Goal: Find specific page/section: Find specific page/section

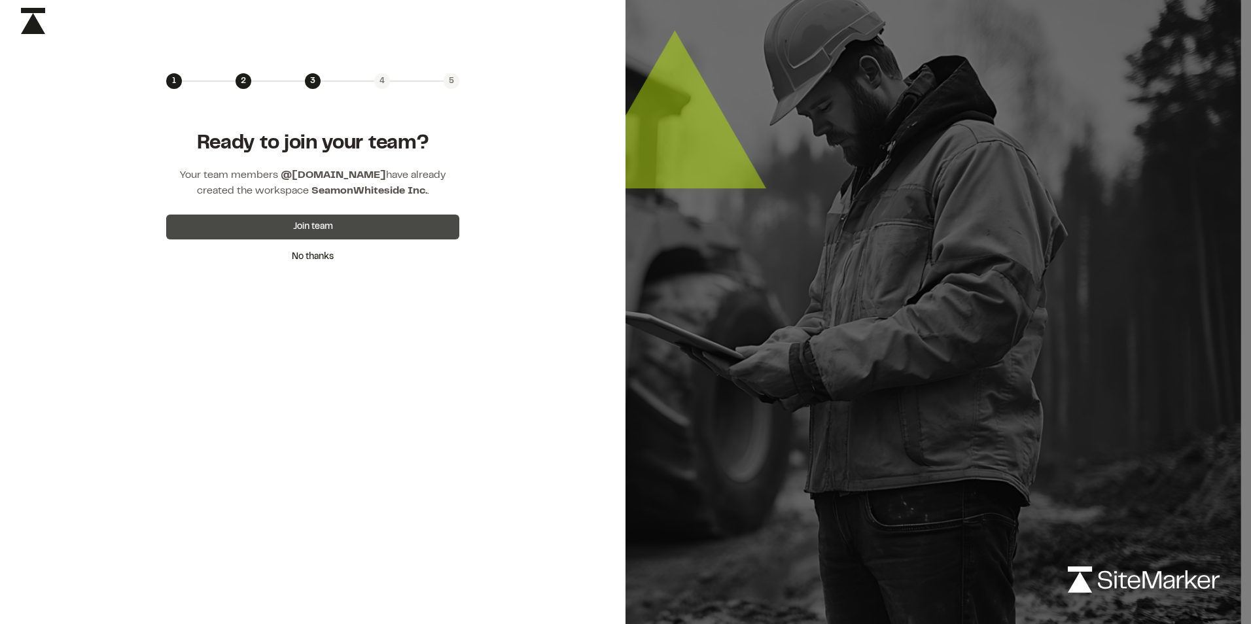
click at [366, 222] on button "Join team" at bounding box center [312, 227] width 293 height 25
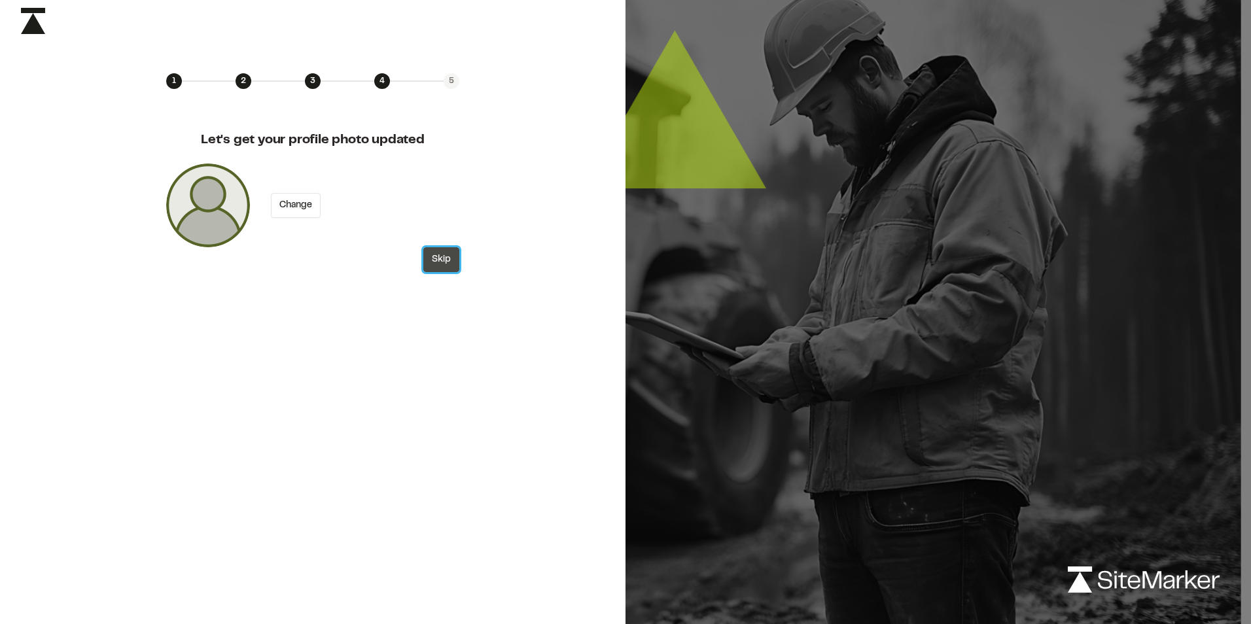
click at [442, 264] on button "Skip" at bounding box center [441, 259] width 36 height 25
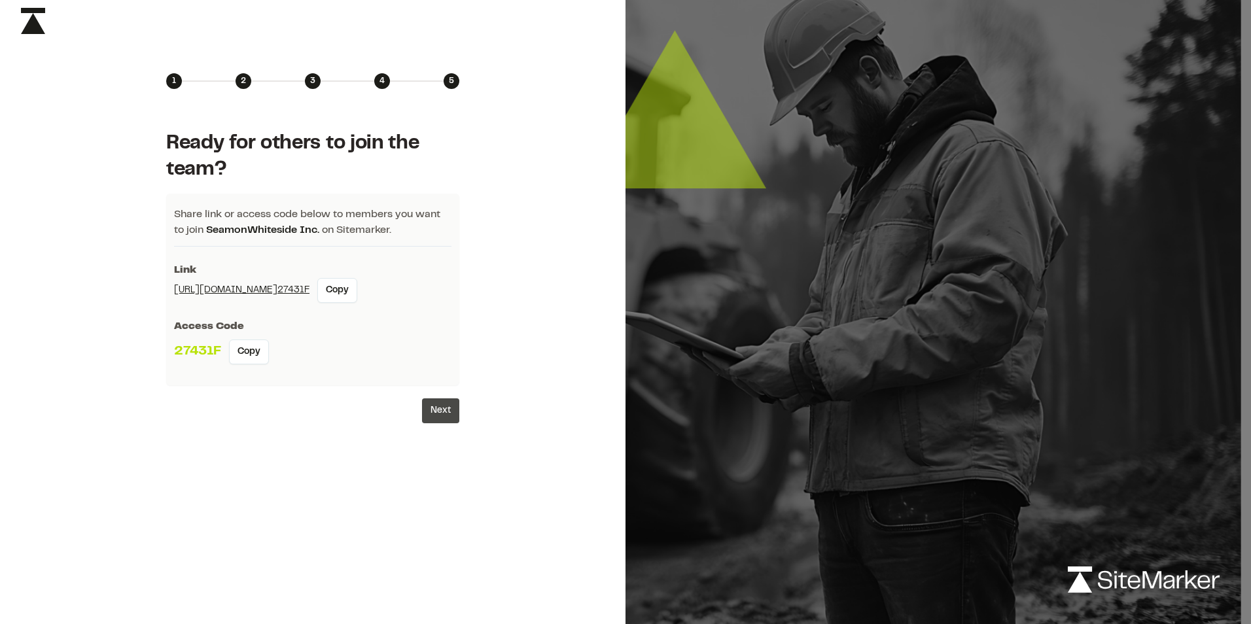
click at [446, 414] on button "Next" at bounding box center [440, 411] width 37 height 25
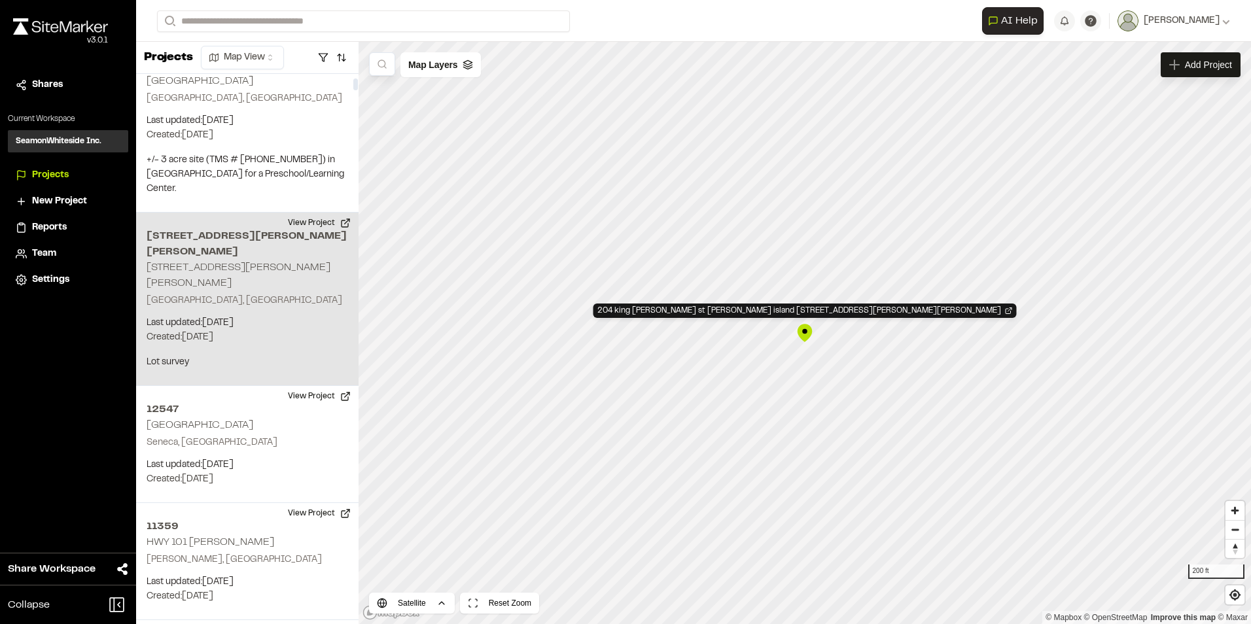
scroll to position [978, 0]
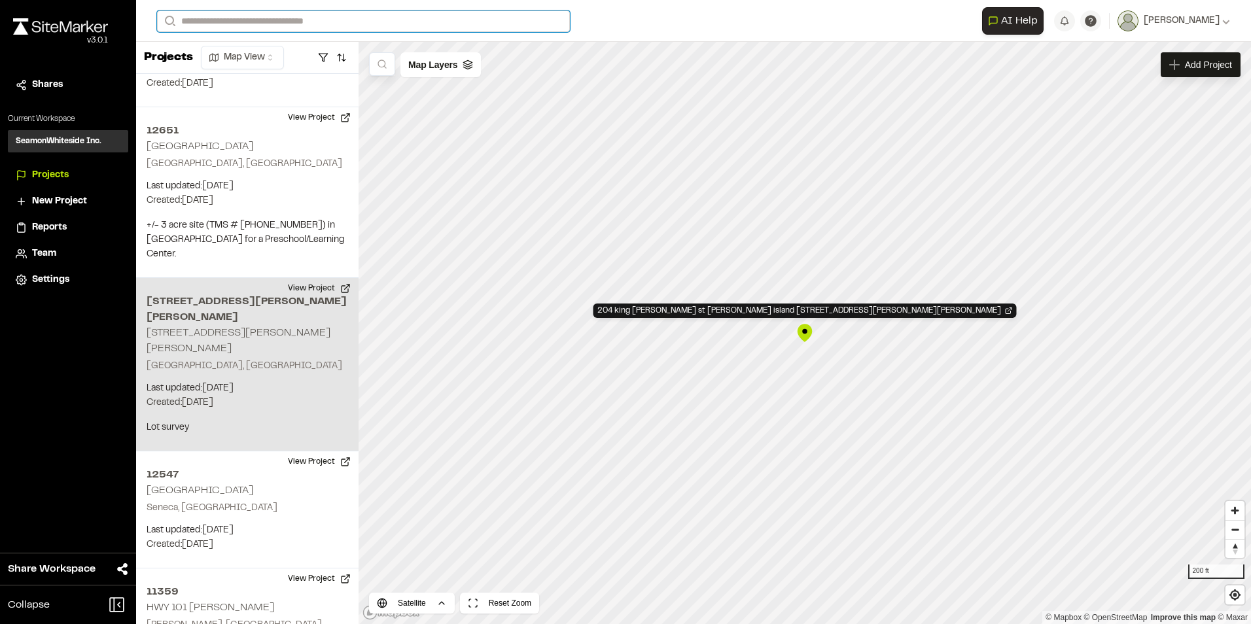
click at [192, 15] on input "Search" at bounding box center [363, 21] width 413 height 22
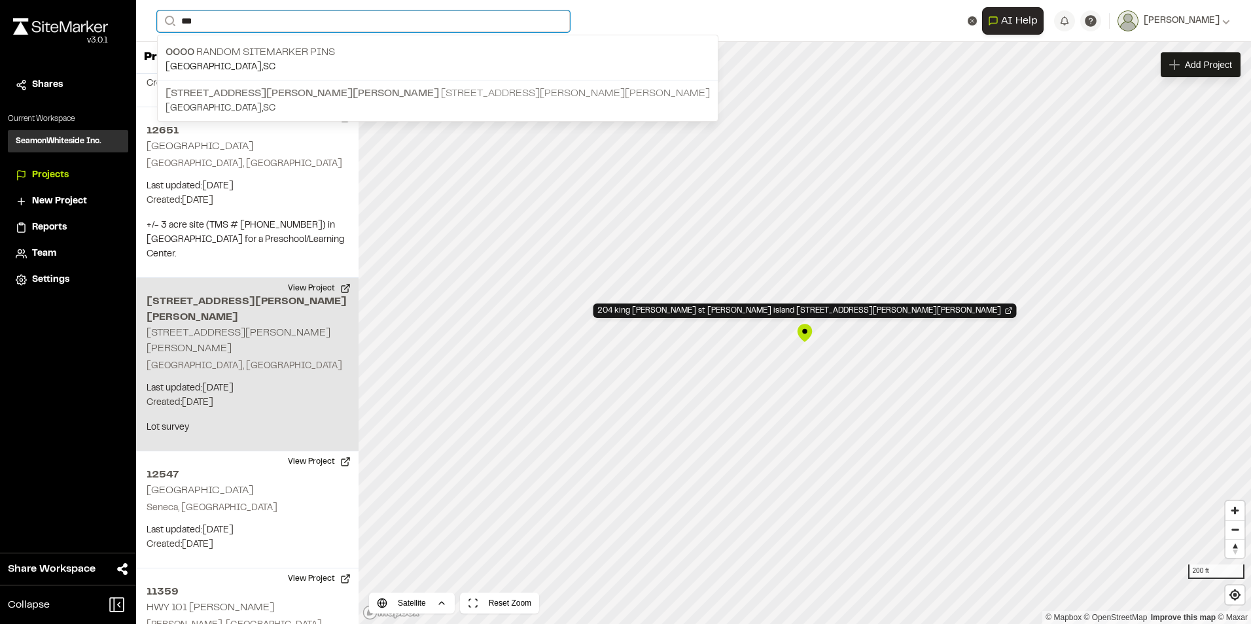
type input "***"
click at [358, 91] on span "[STREET_ADDRESS][PERSON_NAME][PERSON_NAME]" at bounding box center [303, 93] width 274 height 9
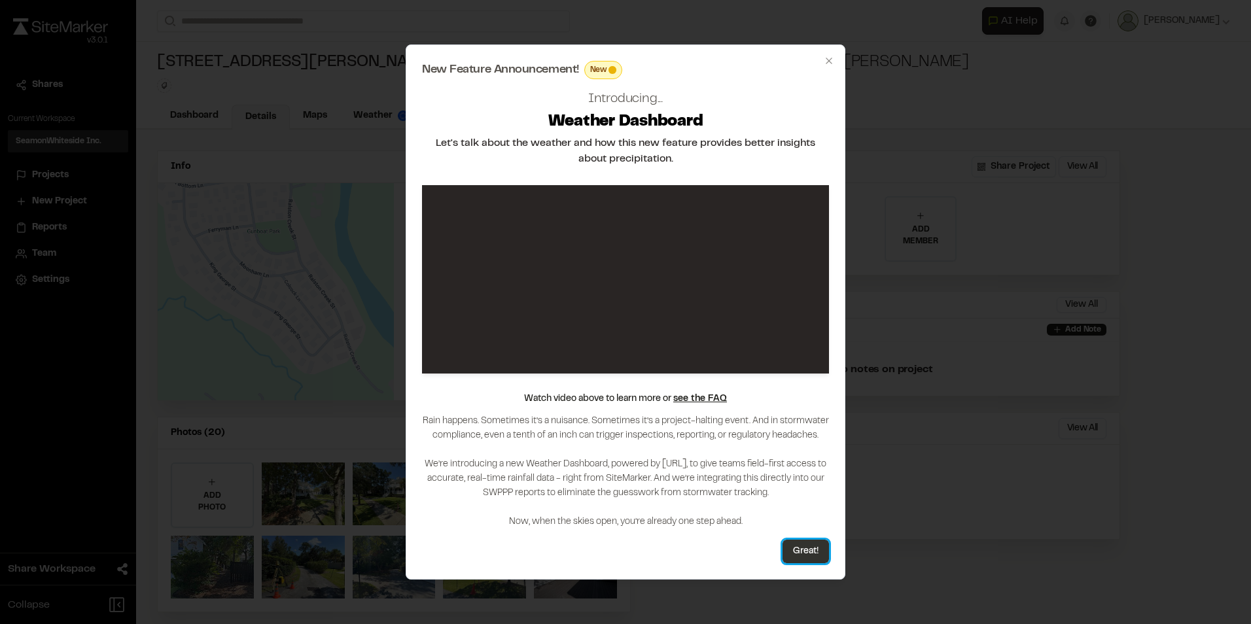
click at [814, 547] on button "Great!" at bounding box center [806, 552] width 46 height 24
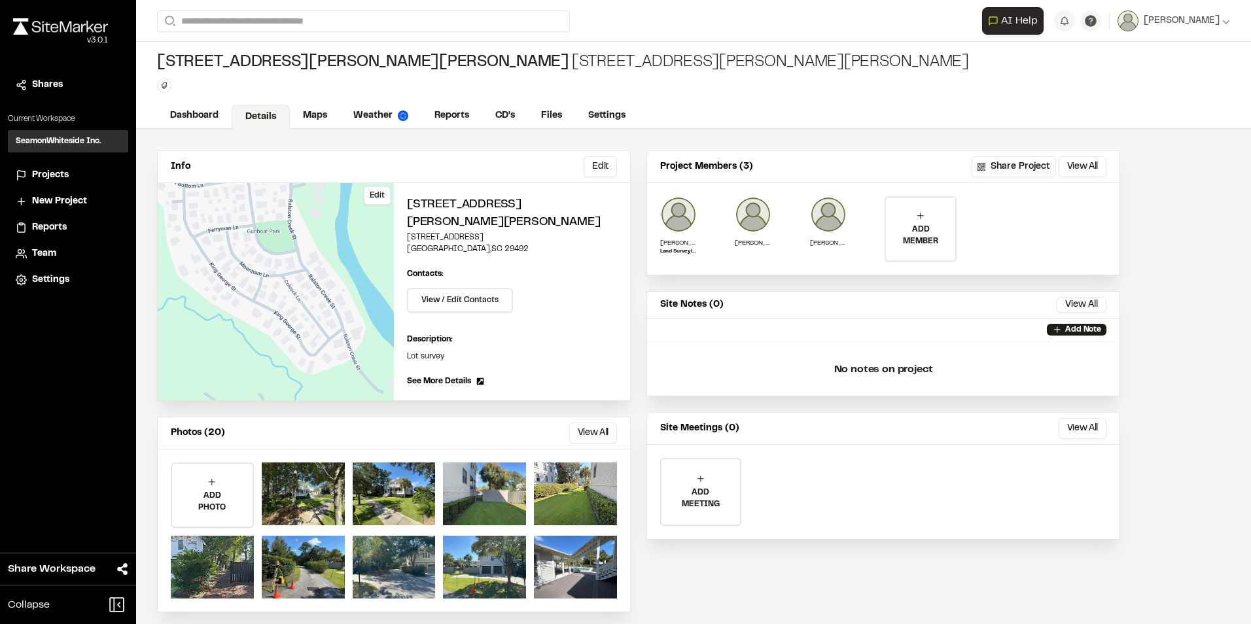
scroll to position [9, 0]
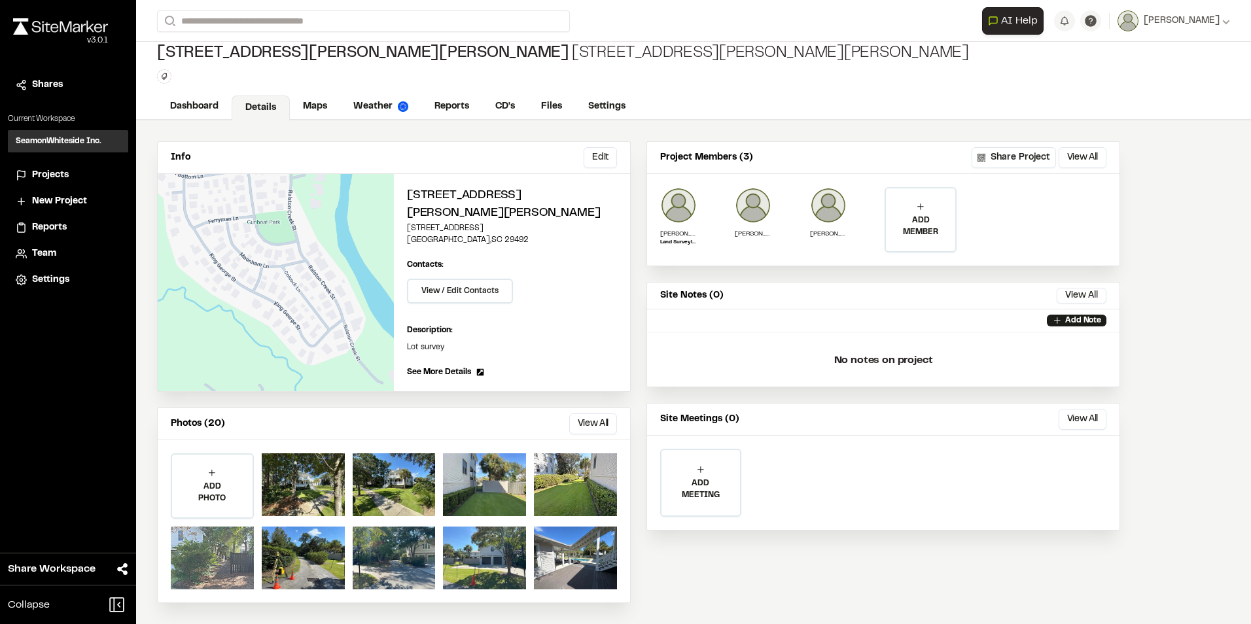
click at [218, 558] on div at bounding box center [212, 558] width 83 height 63
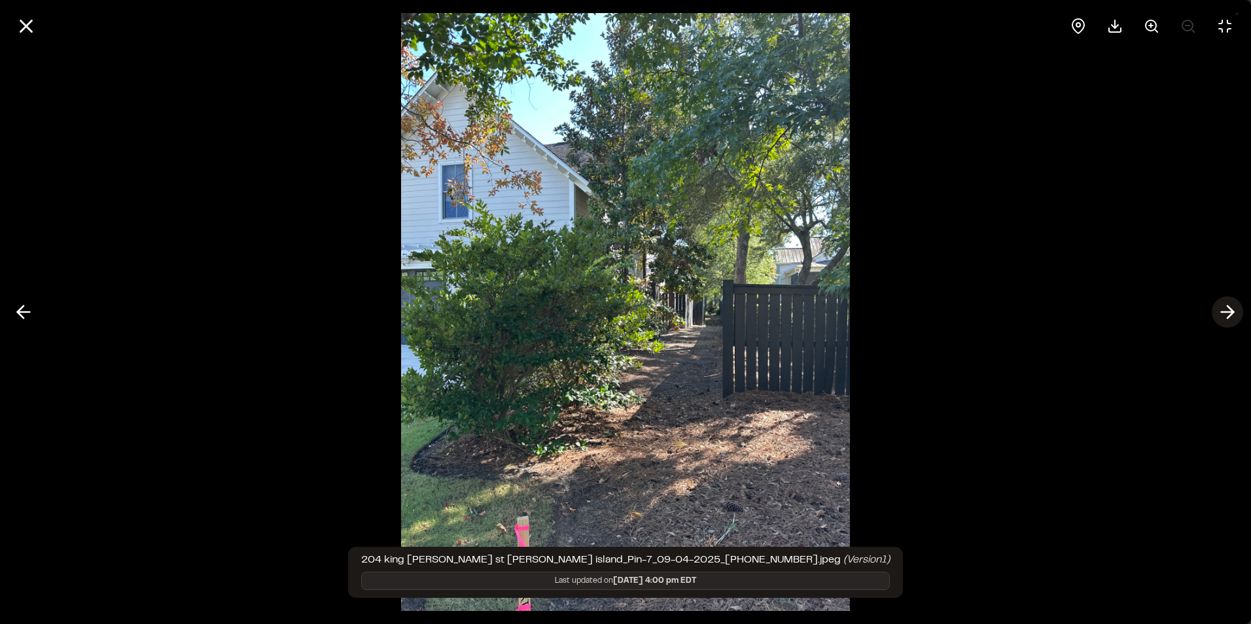
click at [1228, 310] on icon at bounding box center [1227, 312] width 21 height 22
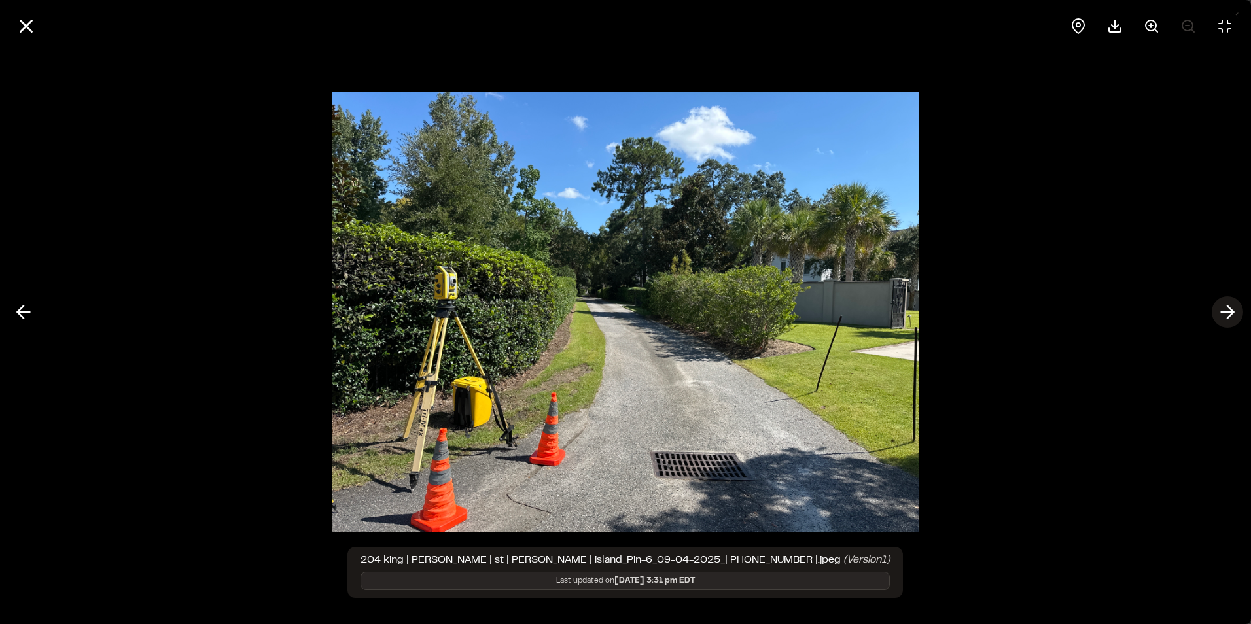
click at [1228, 309] on icon at bounding box center [1227, 312] width 21 height 22
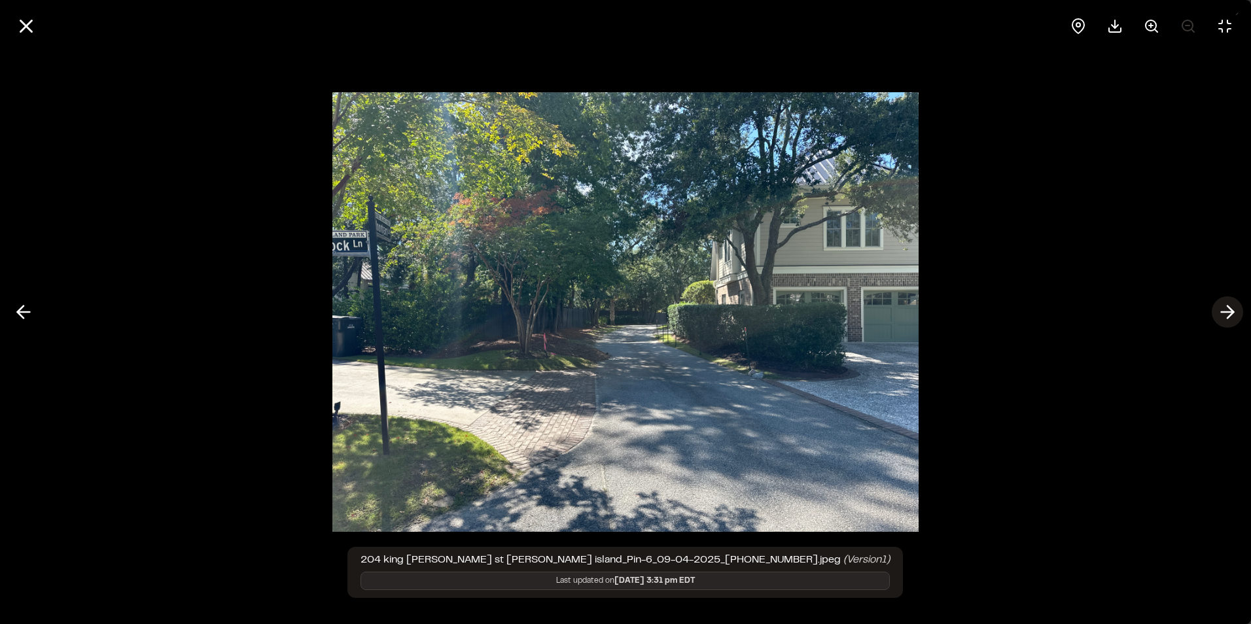
click at [1228, 309] on icon at bounding box center [1227, 312] width 21 height 22
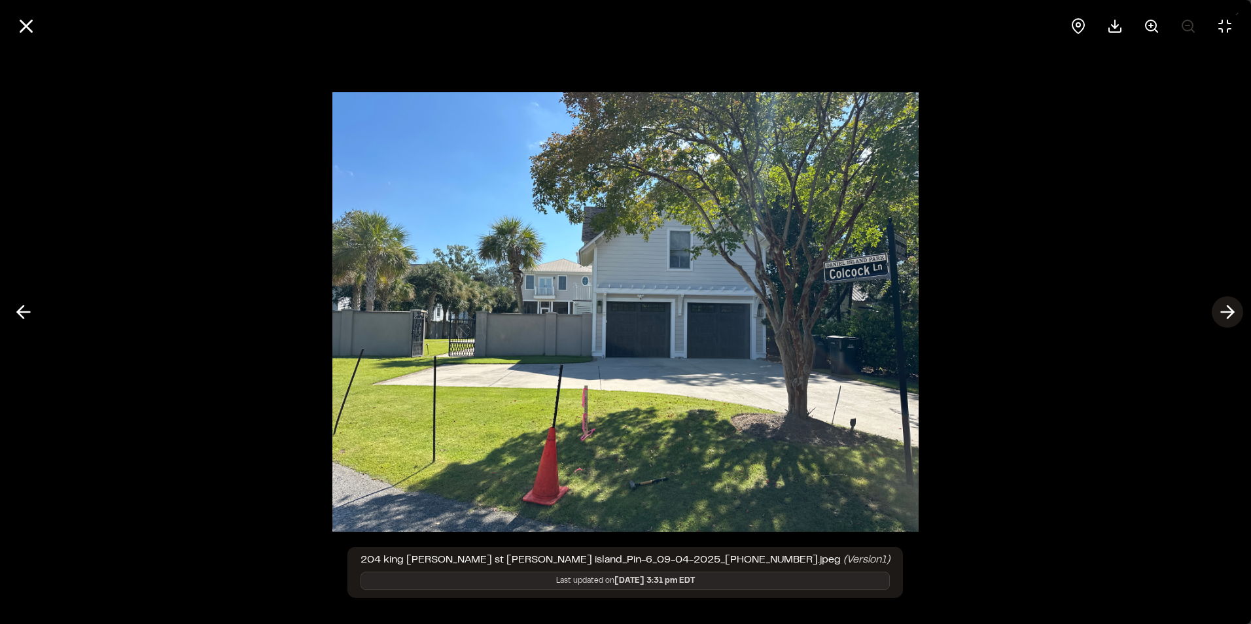
click at [1228, 309] on icon at bounding box center [1227, 312] width 21 height 22
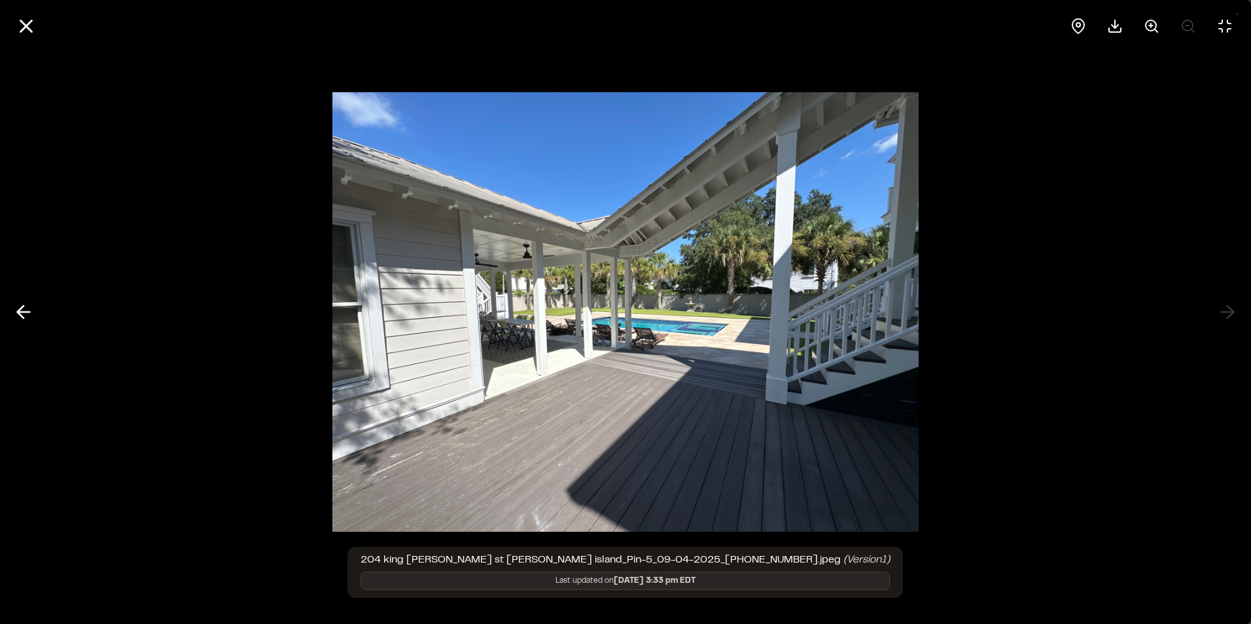
click at [1225, 310] on div at bounding box center [625, 312] width 1251 height 624
click at [27, 28] on line at bounding box center [26, 26] width 11 height 11
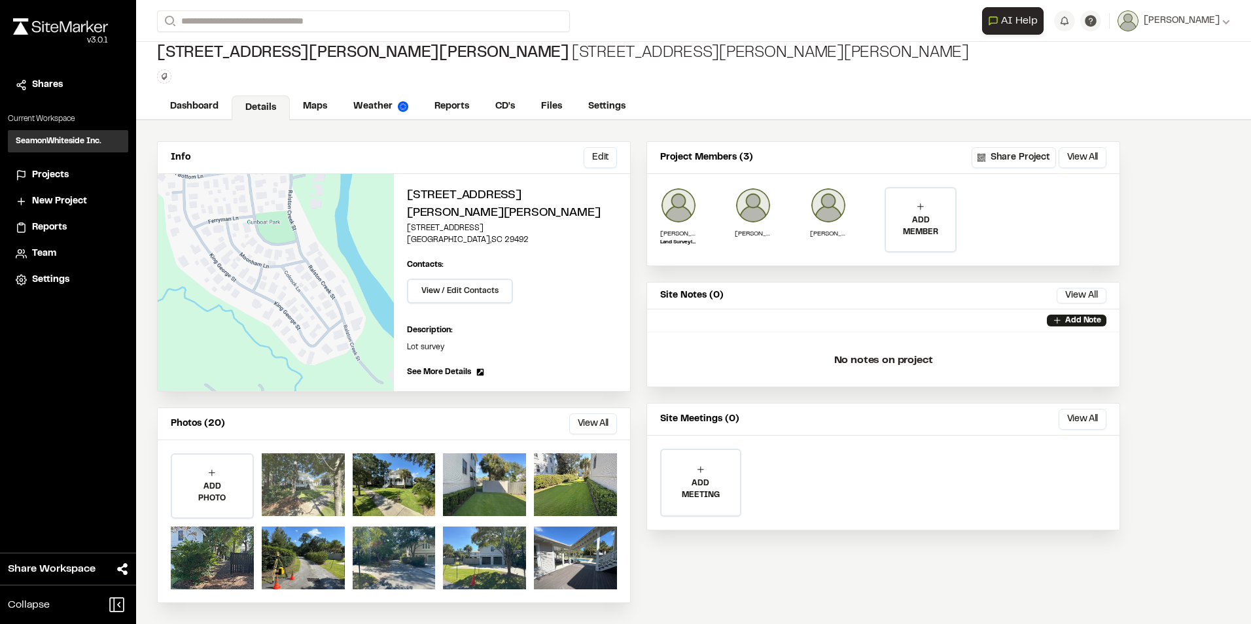
click at [319, 472] on div at bounding box center [303, 484] width 83 height 63
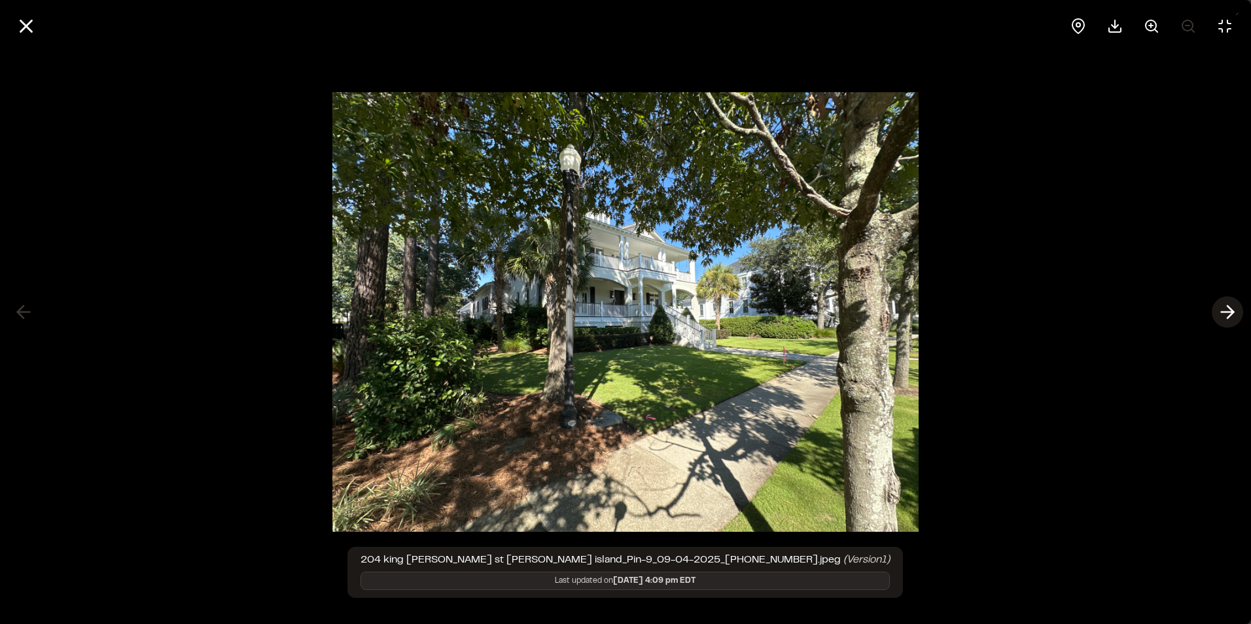
click at [1224, 310] on icon at bounding box center [1227, 312] width 21 height 22
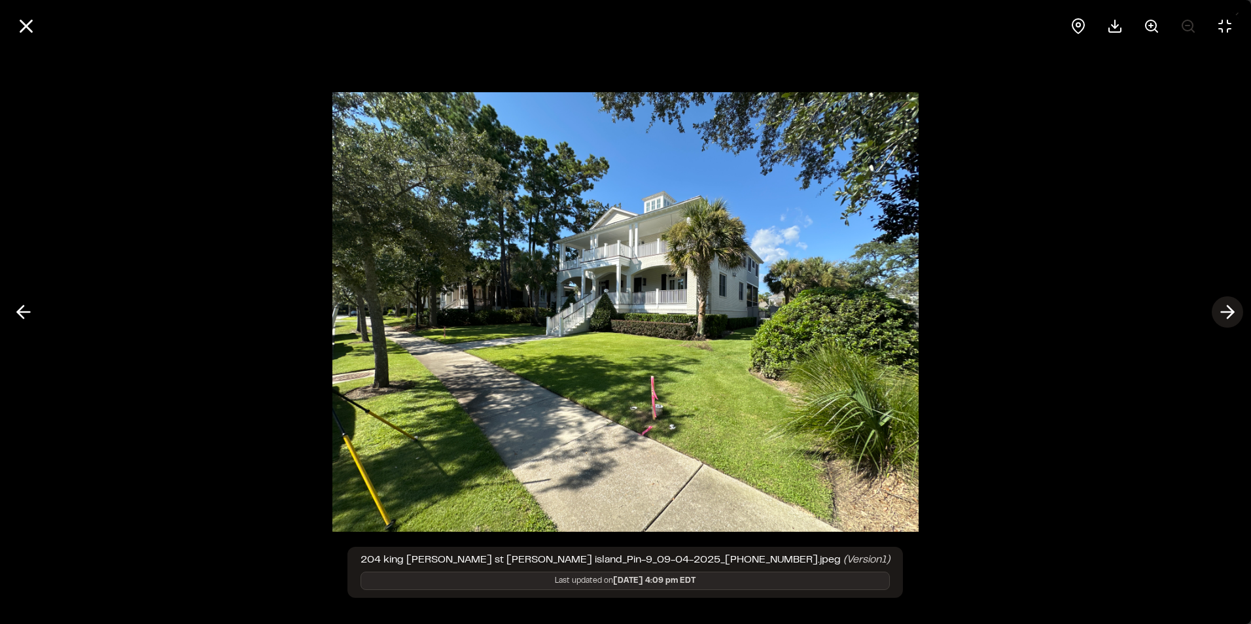
click at [1224, 310] on icon at bounding box center [1227, 312] width 21 height 22
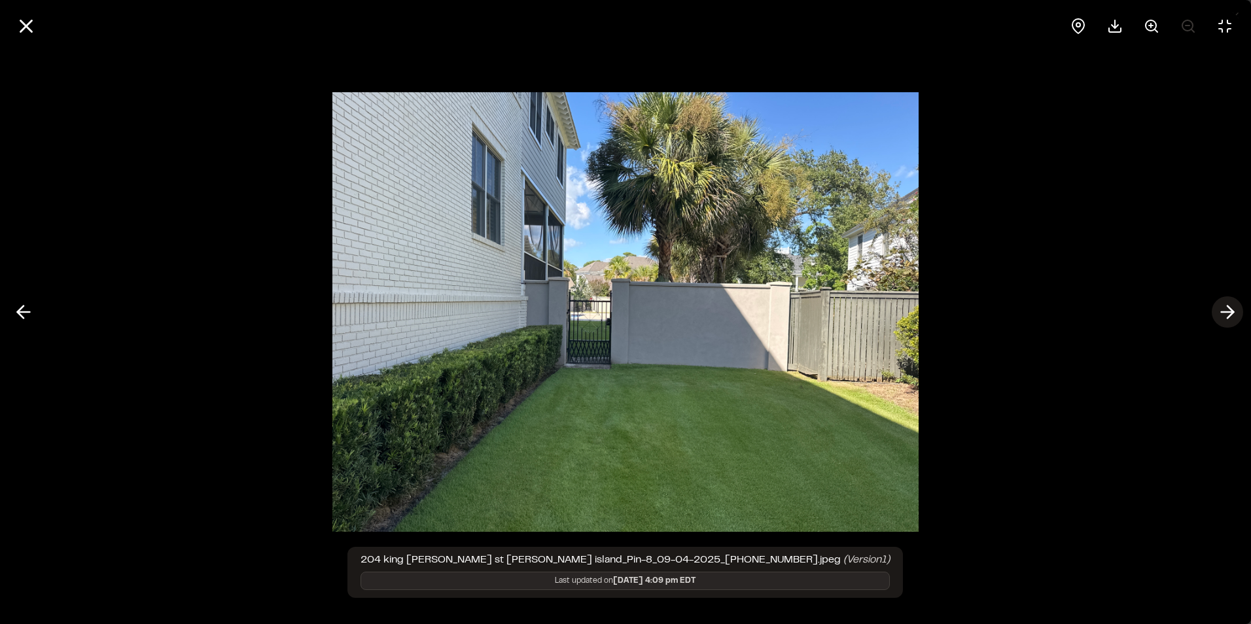
click at [1224, 310] on icon at bounding box center [1227, 312] width 21 height 22
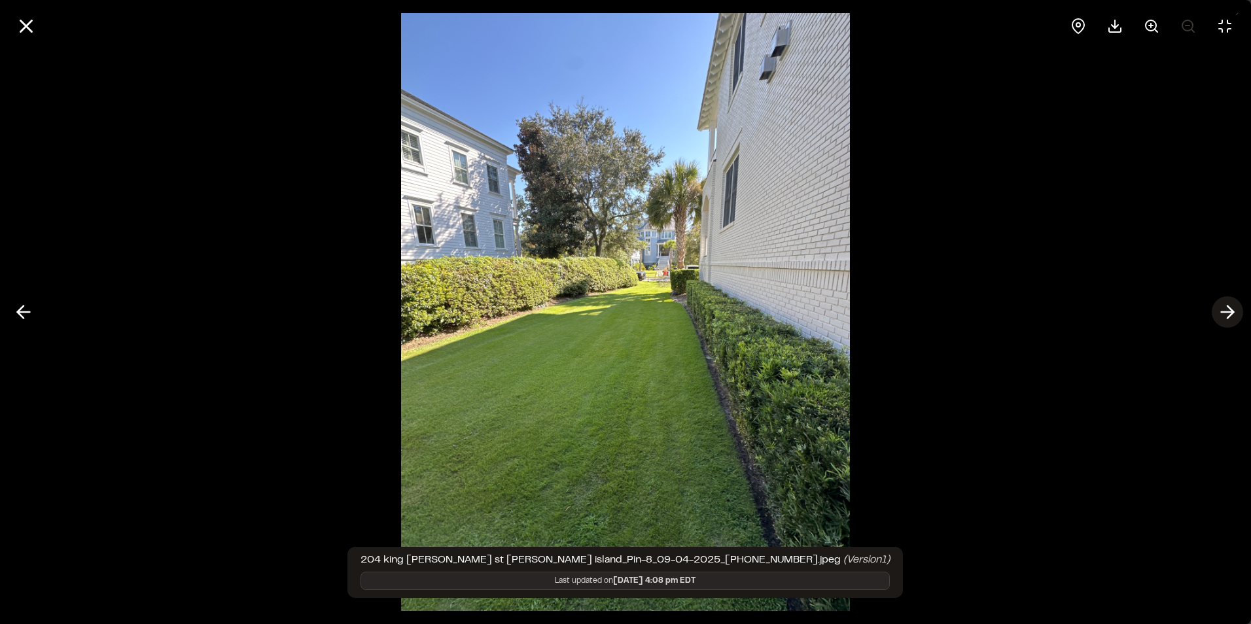
click at [1224, 310] on icon at bounding box center [1227, 312] width 21 height 22
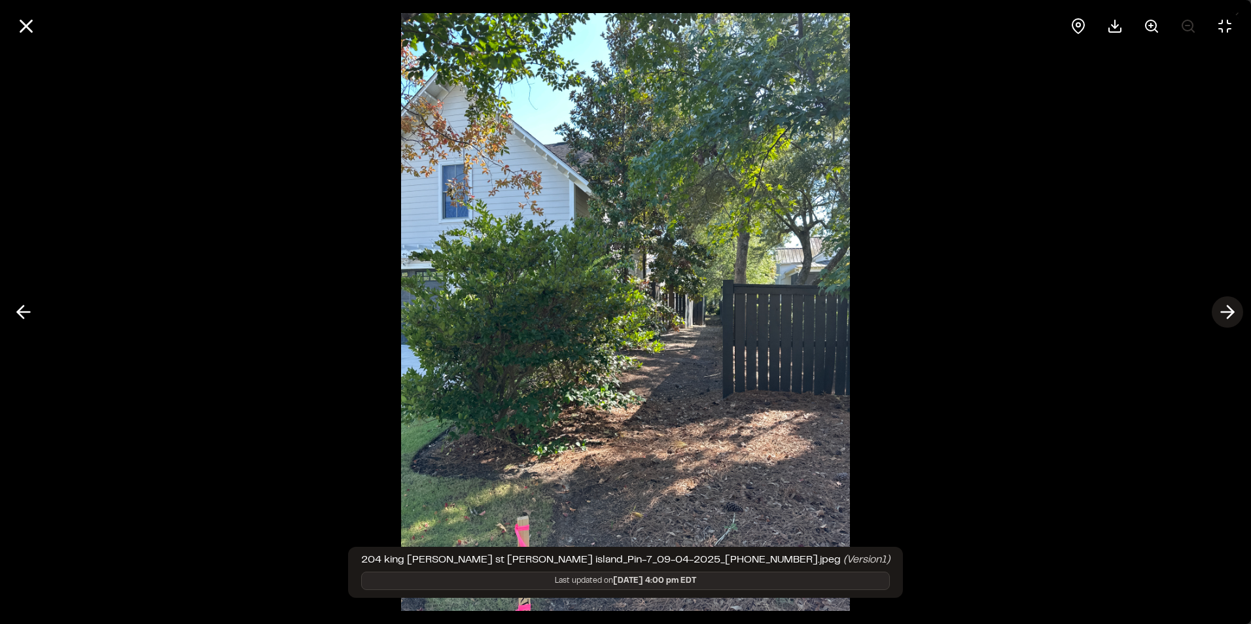
click at [1224, 310] on icon at bounding box center [1227, 312] width 21 height 22
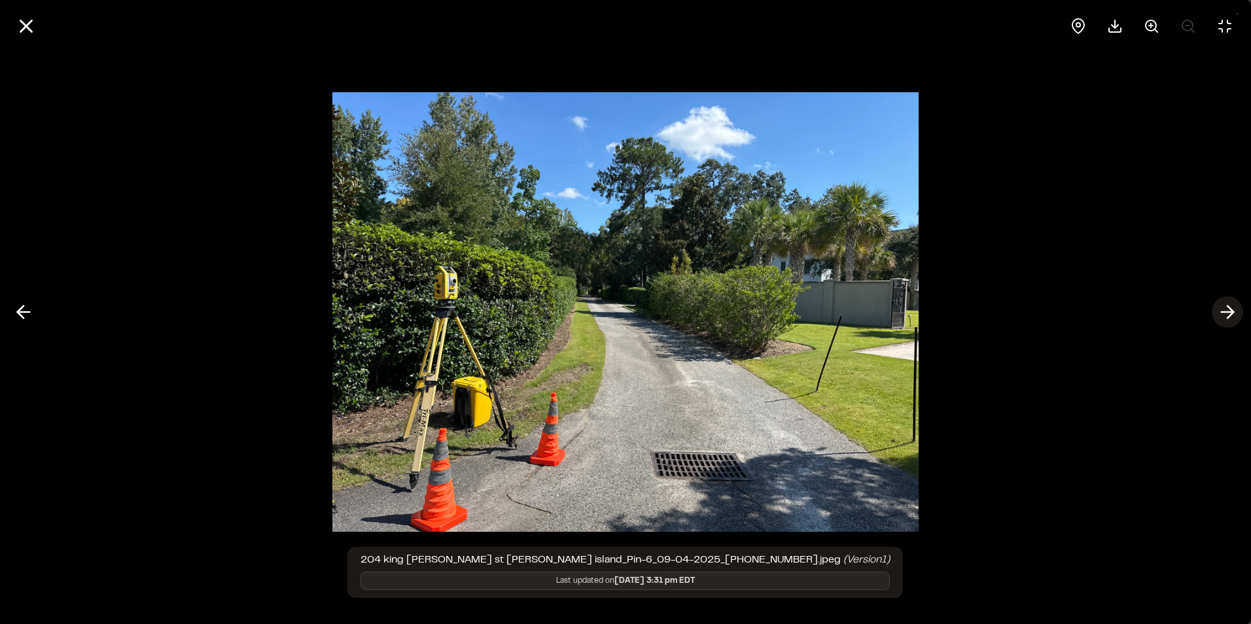
click at [1224, 310] on icon at bounding box center [1227, 312] width 21 height 22
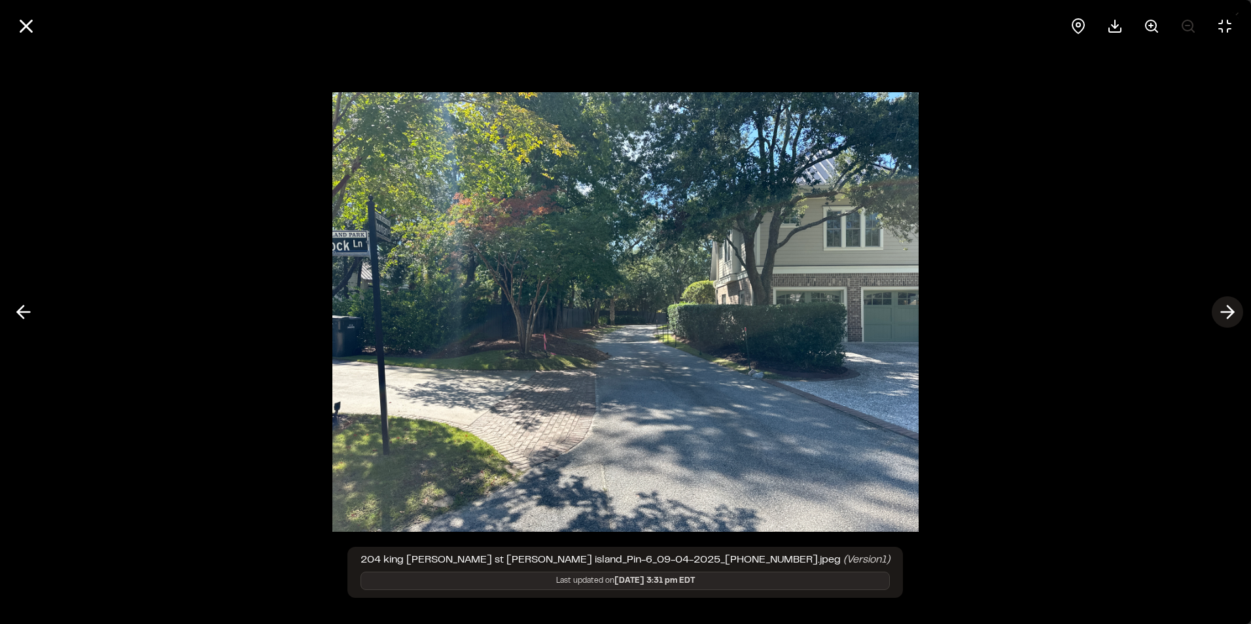
click at [1224, 310] on icon at bounding box center [1227, 312] width 21 height 22
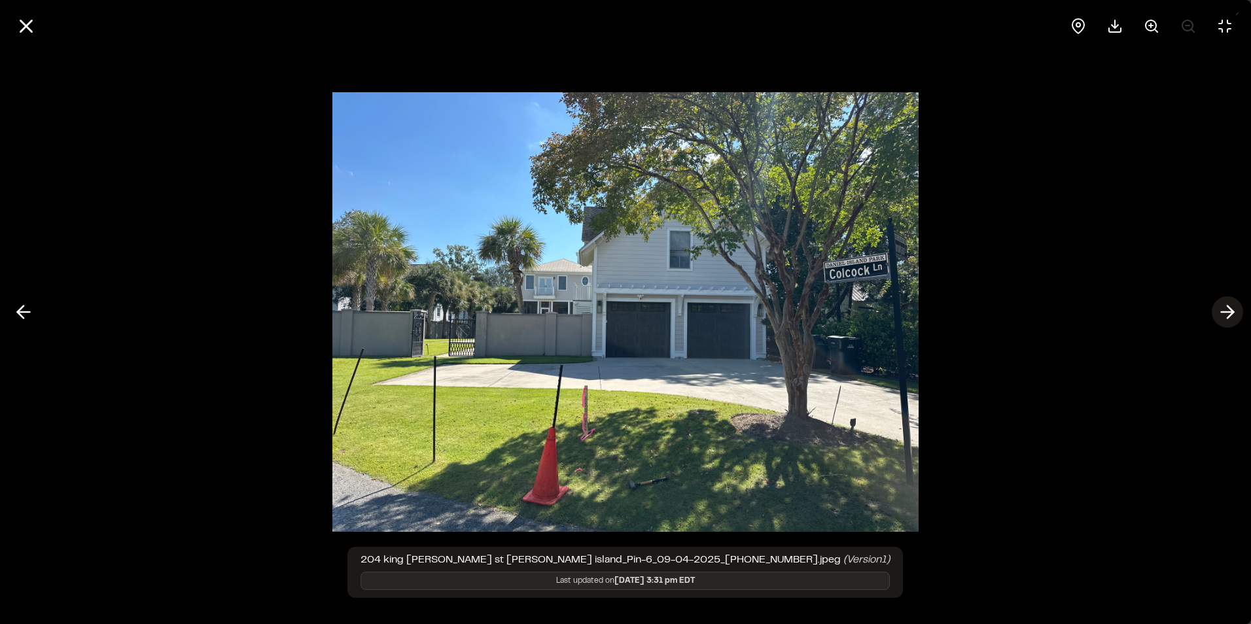
click at [1224, 310] on icon at bounding box center [1227, 312] width 21 height 22
